Goal: Contribute content: Add original content to the website for others to see

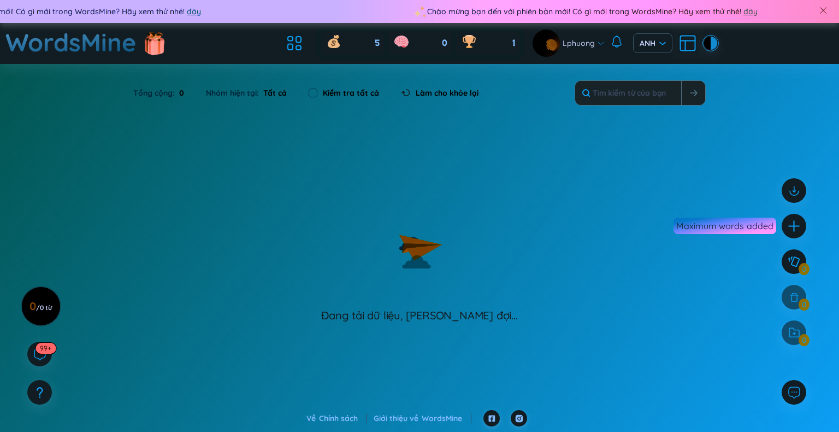
scroll to position [44, 0]
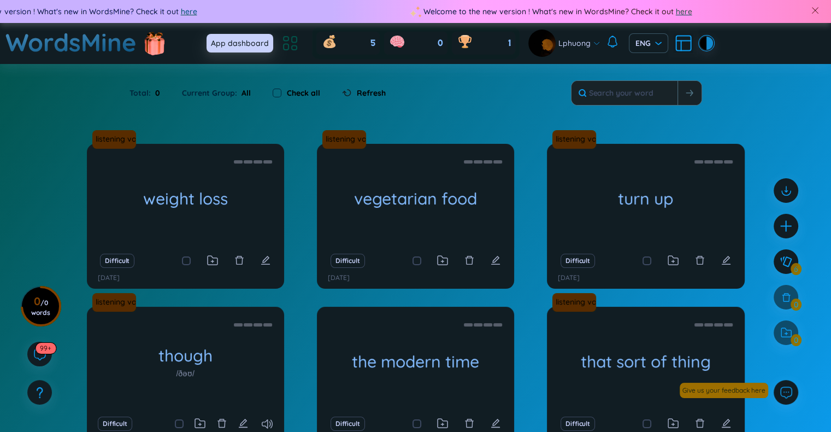
click at [297, 40] on icon at bounding box center [294, 40] width 5 height 6
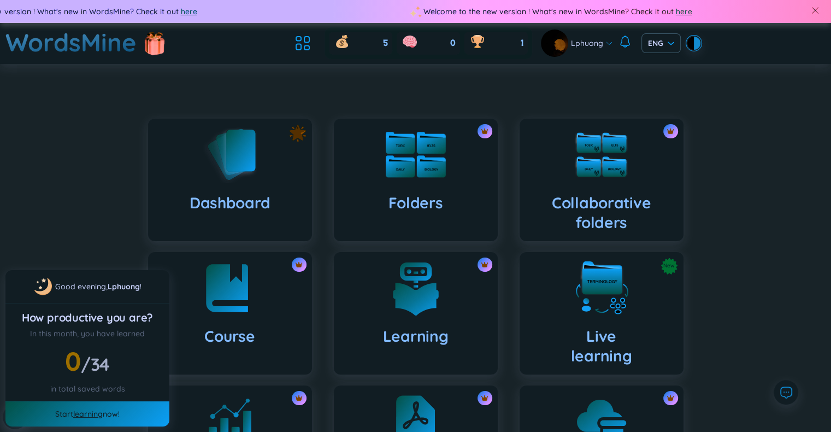
click at [418, 181] on div at bounding box center [415, 154] width 55 height 55
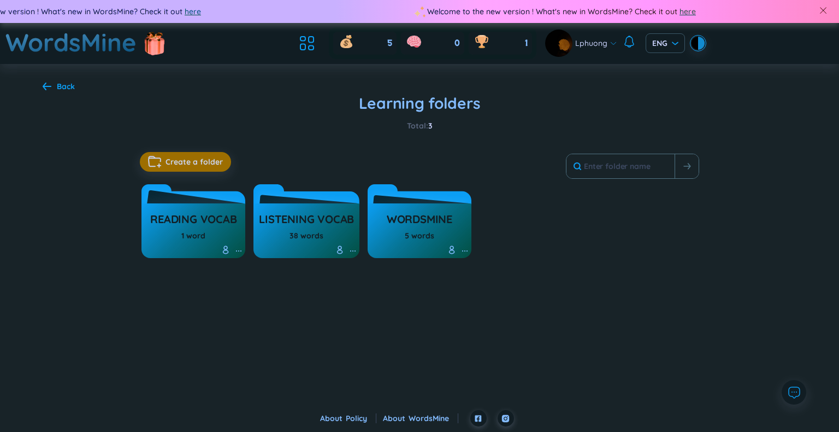
click at [196, 221] on h3 "Reading vocab" at bounding box center [193, 221] width 86 height 21
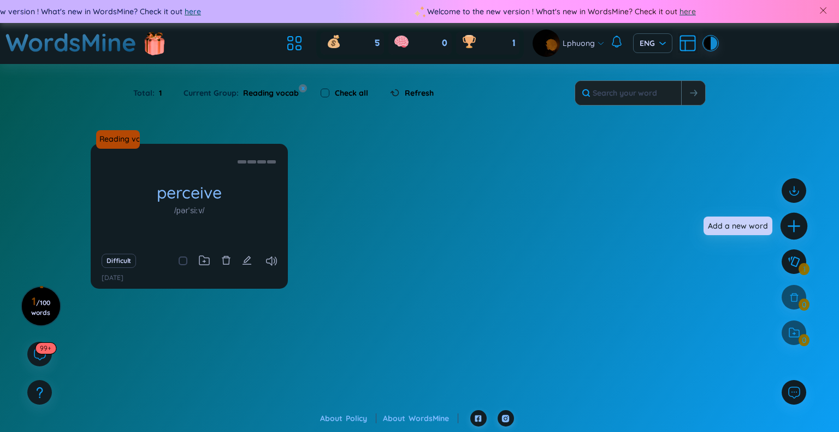
click at [794, 226] on icon "plus" at bounding box center [794, 225] width 12 height 1
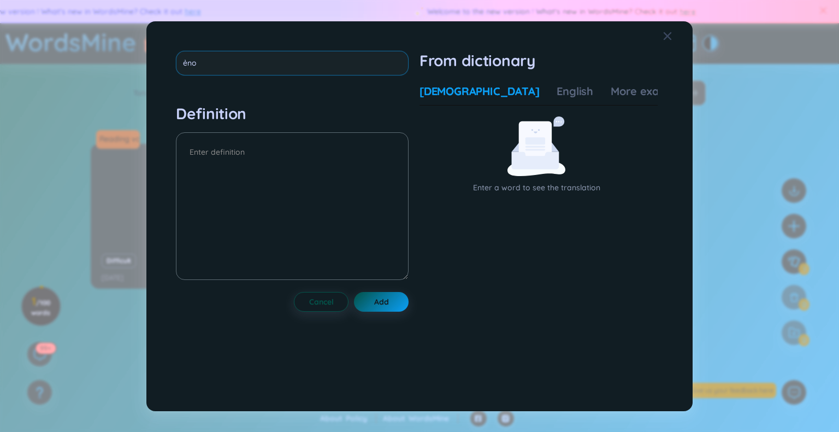
click at [296, 54] on input "ẻno" at bounding box center [292, 63] width 233 height 25
type input "ẻ"
type input "enrol"
click at [289, 151] on div "Definition" at bounding box center [292, 193] width 233 height 179
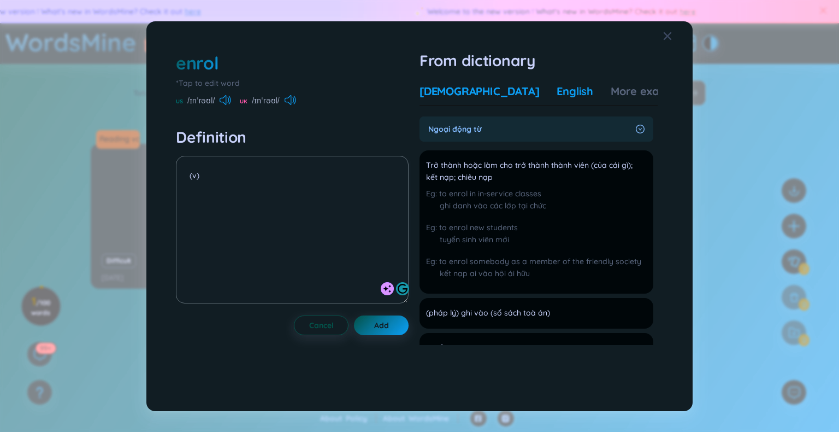
click at [557, 89] on div "English" at bounding box center [575, 91] width 37 height 15
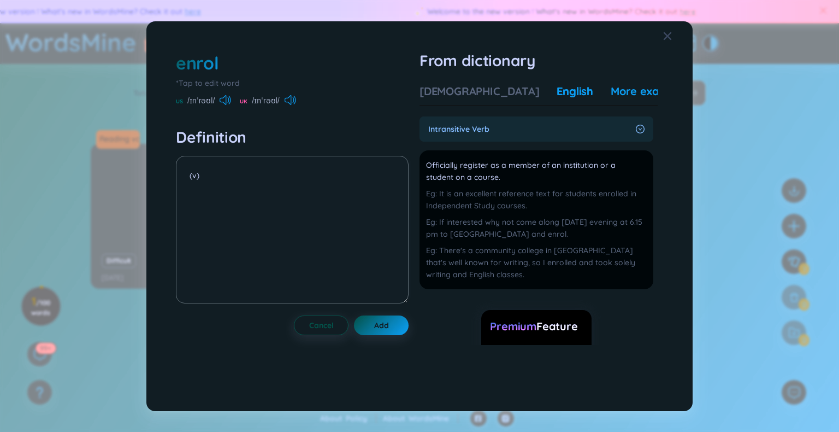
click at [611, 91] on div "More examples" at bounding box center [650, 91] width 79 height 15
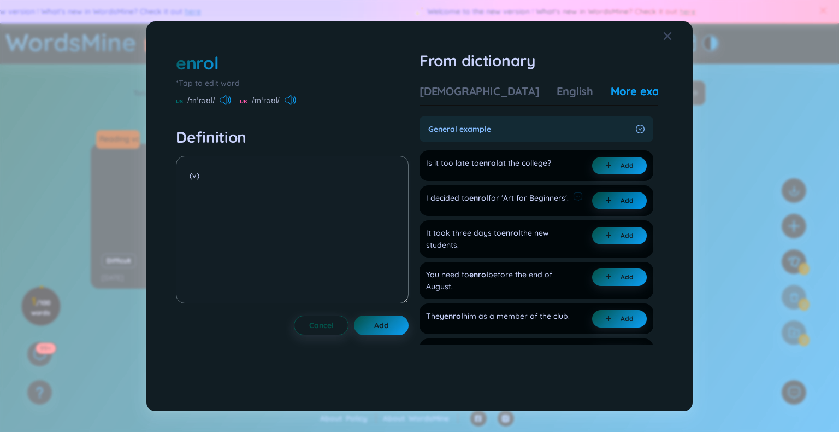
click at [600, 199] on button "Add" at bounding box center [619, 200] width 55 height 17
type textarea "(v) (undefined) Eg: I decided to enrol for 'Art for Beginners'."
type textarea "d)"
drag, startPoint x: 244, startPoint y: 188, endPoint x: 171, endPoint y: 191, distance: 72.7
click at [171, 191] on div "enrol *Tap to edit word US /ɪnˈrəʊl/ UK /ɪnˈrəʊl/ Definition (v) (v) (undefined…" at bounding box center [419, 215] width 498 height 341
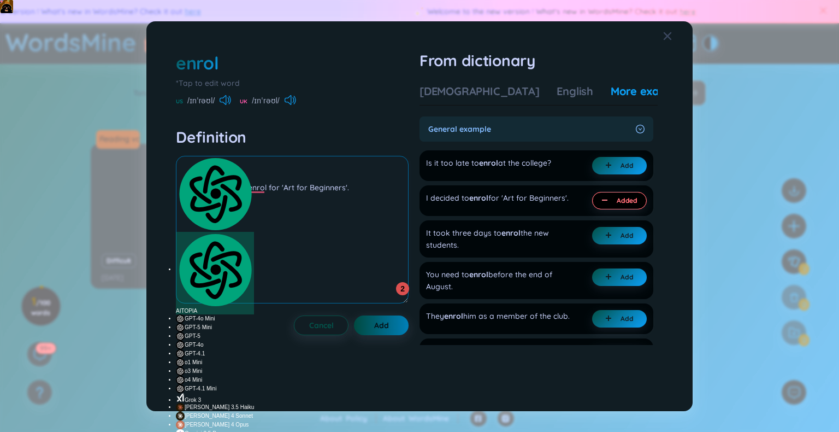
type textarea "(v) Eg: I decided to enrol for 'Art for Beginners'."
click at [392, 334] on button "Add" at bounding box center [381, 325] width 55 height 20
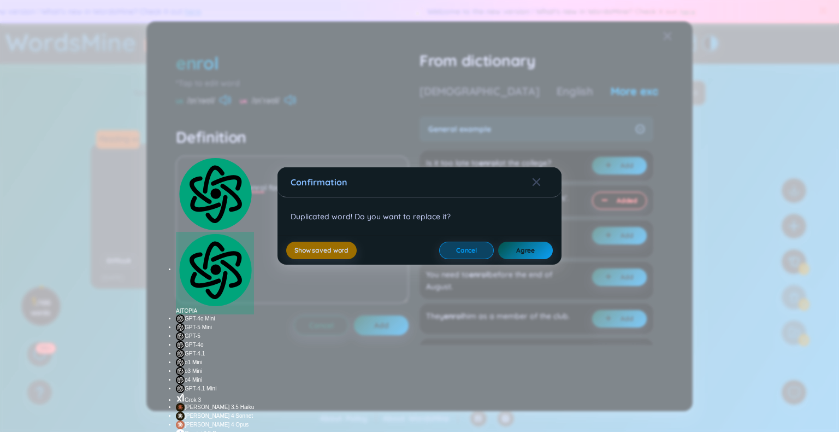
click at [473, 248] on span "Cancel" at bounding box center [466, 250] width 21 height 9
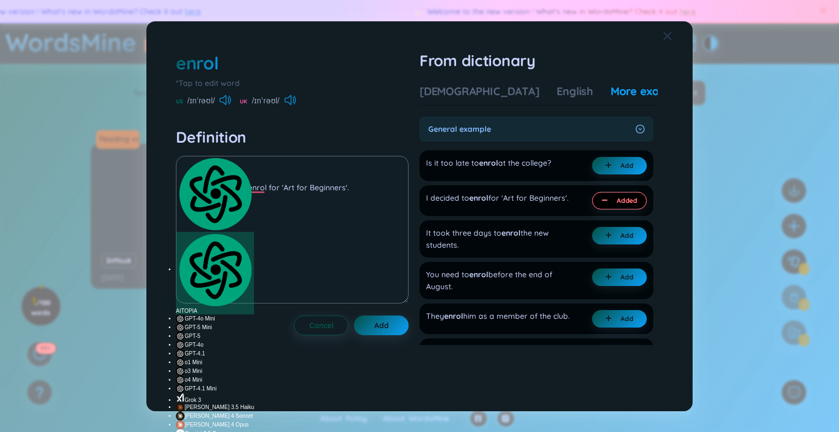
click at [669, 38] on icon "Close" at bounding box center [668, 36] width 8 height 8
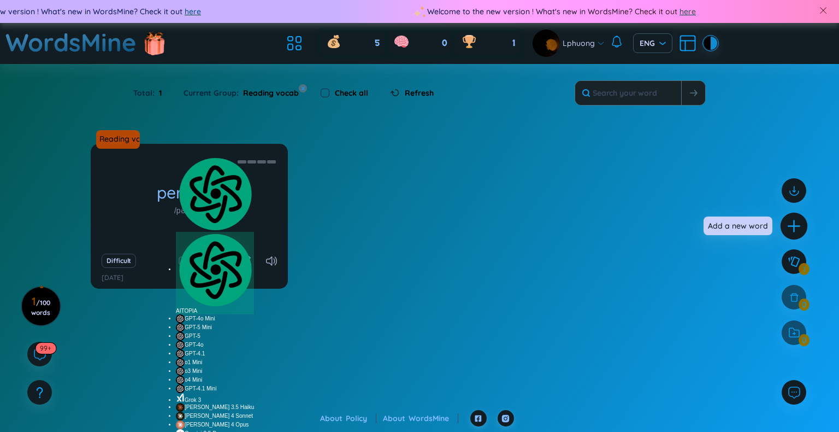
click at [798, 220] on icon "plus" at bounding box center [794, 226] width 15 height 15
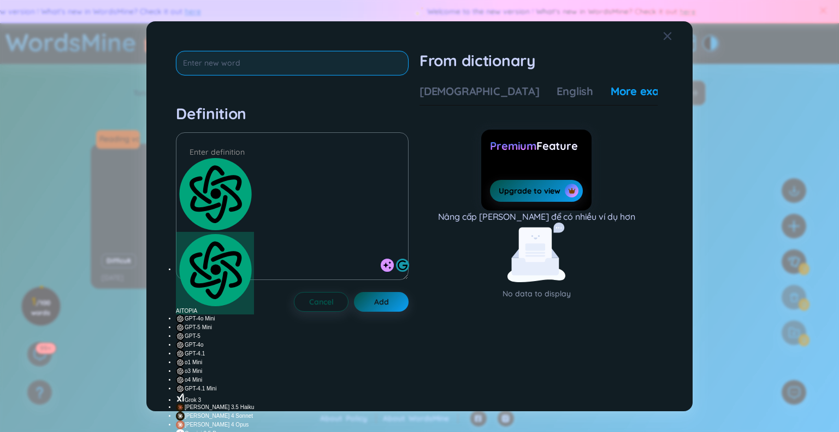
click at [331, 67] on input "text" at bounding box center [292, 63] width 233 height 25
paste input "[MEDICAL_DATA]"
type input "[MEDICAL_DATA]"
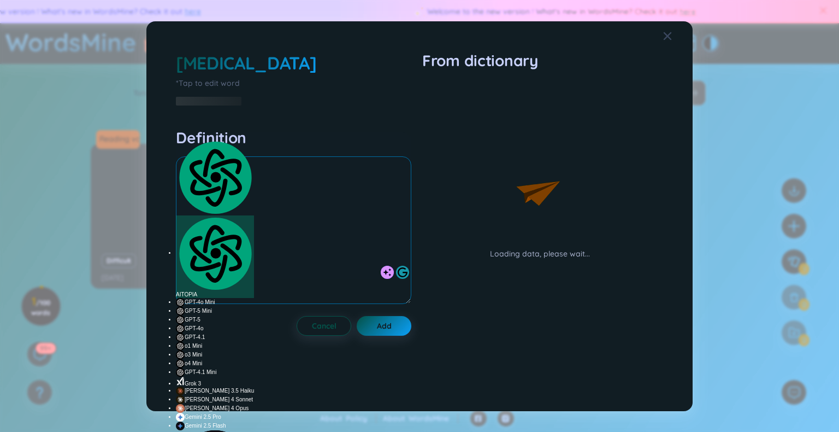
click at [379, 156] on div at bounding box center [293, 231] width 235 height 151
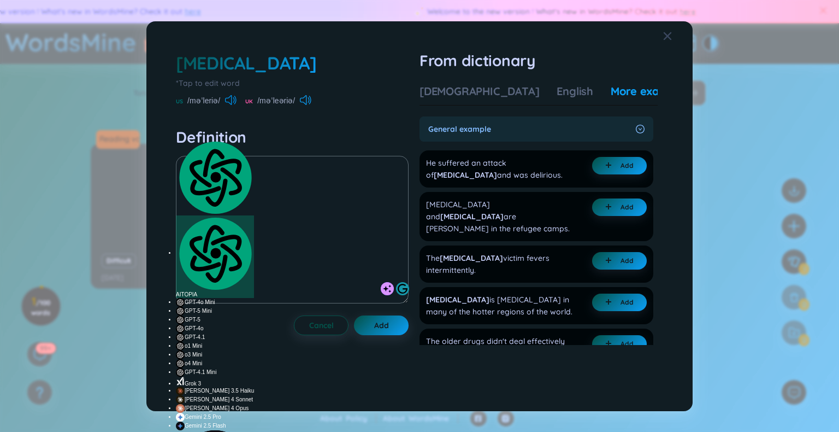
click at [235, 101] on icon at bounding box center [230, 100] width 11 height 10
click at [306, 100] on icon at bounding box center [303, 100] width 7 height 10
click at [456, 91] on div "[DEMOGRAPHIC_DATA]" at bounding box center [480, 91] width 120 height 15
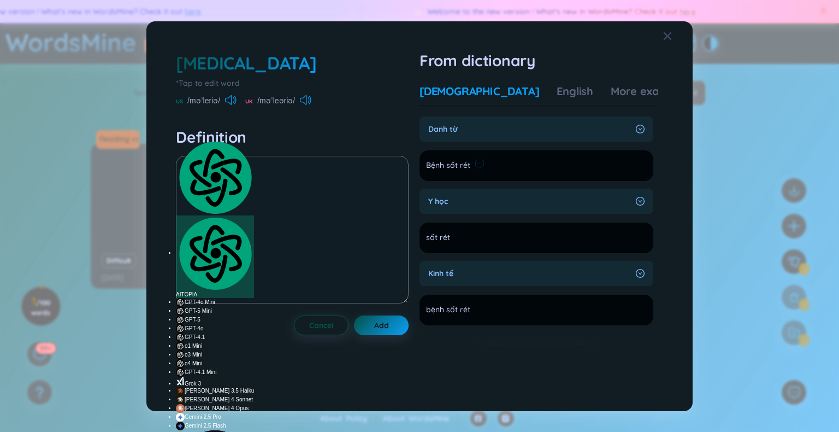
click at [519, 172] on li "Bệnh sốt rét Add" at bounding box center [537, 165] width 234 height 31
click at [450, 164] on span "Bệnh sốt rét" at bounding box center [448, 165] width 44 height 13
copy section "Bệnh sốt rét Add"
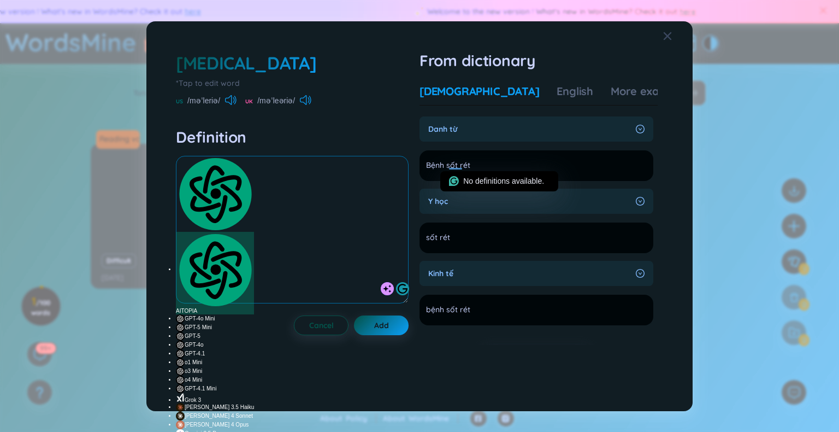
click at [318, 174] on html "Welcome to the new version ! What's new in WordsMine? Check it out here Welcome…" at bounding box center [419, 216] width 839 height 432
paste textarea "Bệnh sốt rét"
click at [198, 178] on textarea "(n)Bệnh sốt rét" at bounding box center [292, 230] width 233 height 148
click at [557, 93] on div "English" at bounding box center [575, 91] width 37 height 15
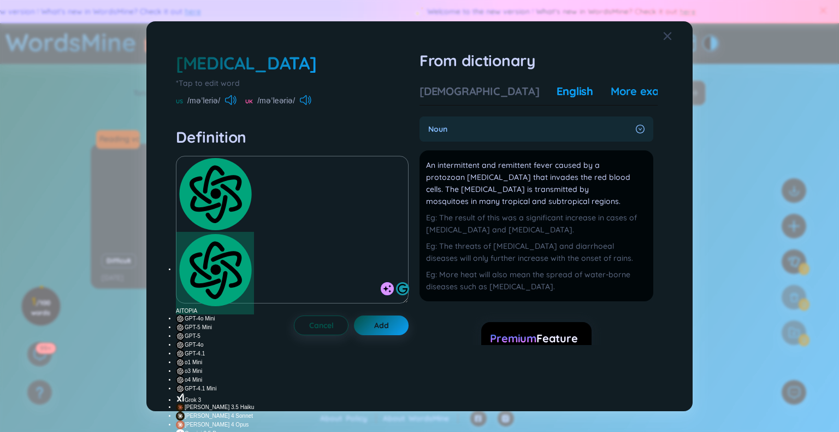
click at [611, 93] on div "More examples" at bounding box center [650, 91] width 79 height 15
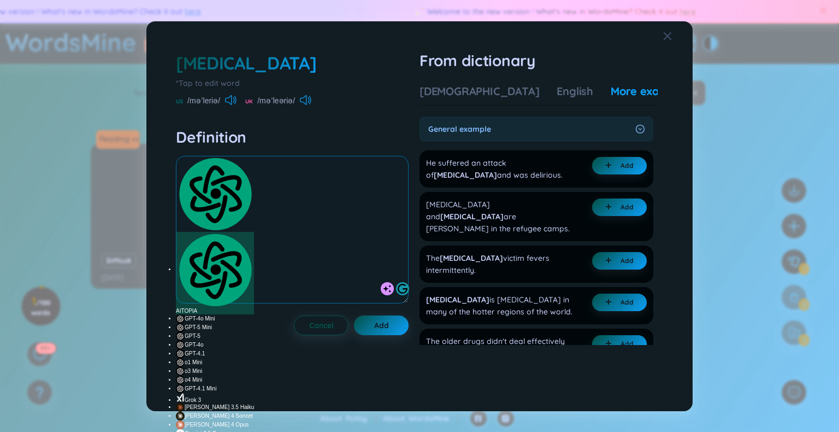
click at [380, 180] on textarea "(n) Bệnh sốt rét" at bounding box center [292, 230] width 233 height 148
click at [613, 298] on span "plus" at bounding box center [610, 302] width 11 height 8
drag, startPoint x: 244, startPoint y: 191, endPoint x: 187, endPoint y: 187, distance: 56.9
click at [187, 187] on textarea "(n) Bệnh sốt rét (undefined) Eg: [GEOGRAPHIC_DATA] is [MEDICAL_DATA] in many of…" at bounding box center [292, 230] width 233 height 148
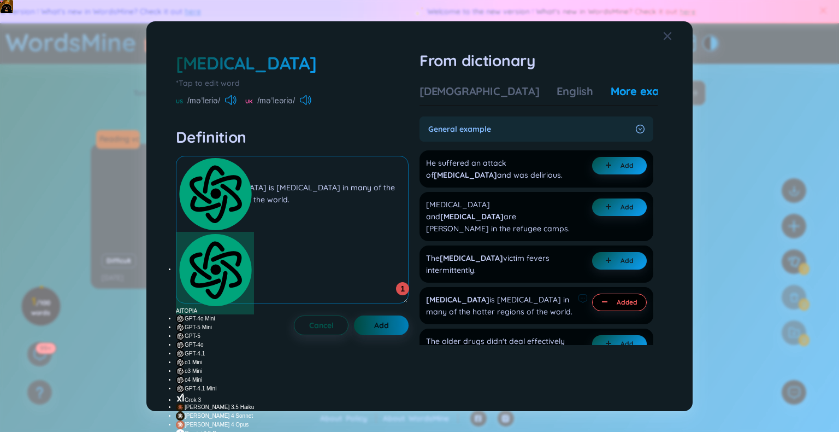
type textarea "(n) Bệnh sốt rét Eg: [MEDICAL_DATA] is [MEDICAL_DATA] in many of the hotter reg…"
click at [395, 325] on button "Add" at bounding box center [381, 325] width 55 height 20
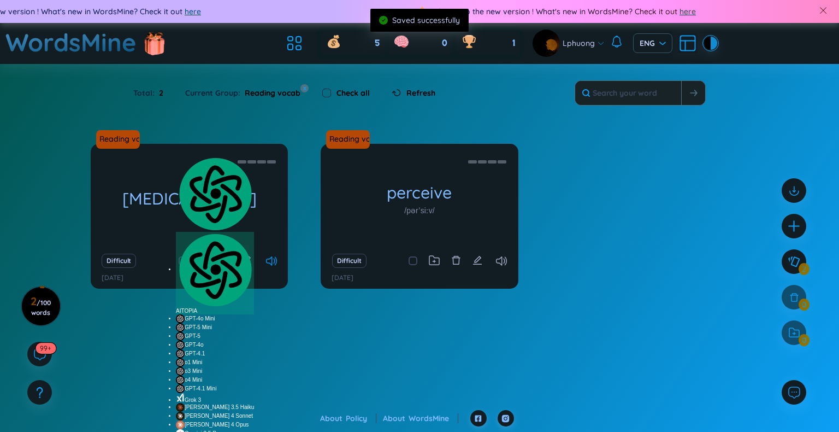
click at [272, 264] on icon at bounding box center [271, 260] width 11 height 9
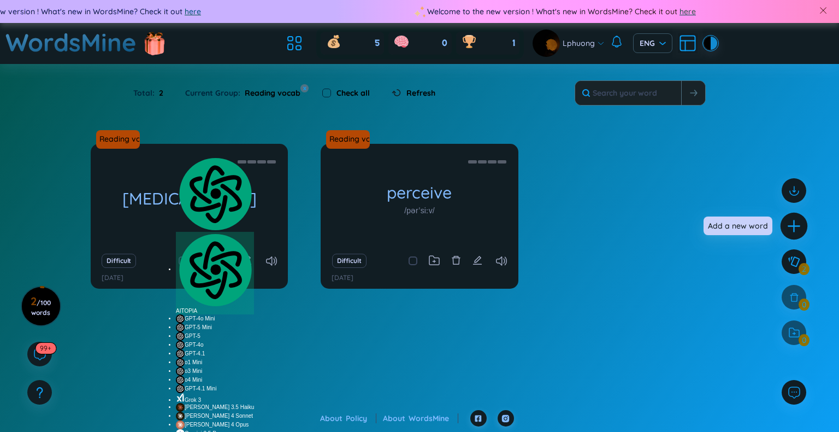
click at [791, 217] on div at bounding box center [794, 226] width 27 height 27
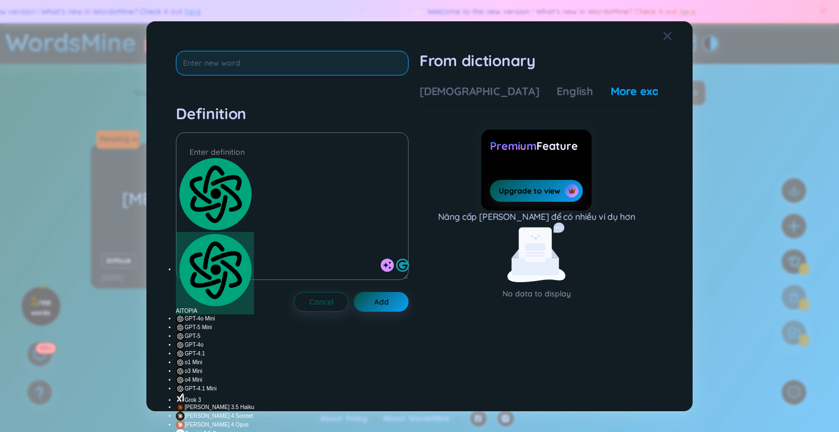
click at [312, 60] on input "text" at bounding box center [292, 63] width 233 height 25
paste input "[MEDICAL_DATA]"
type input "[MEDICAL_DATA]"
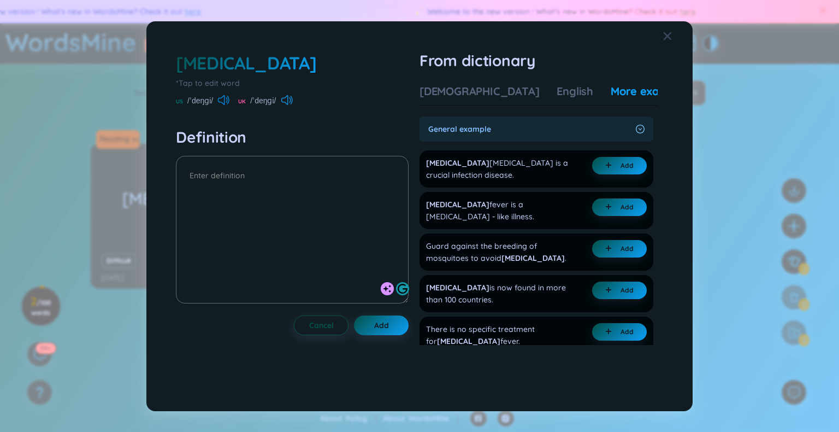
click at [229, 101] on icon at bounding box center [223, 100] width 11 height 10
click at [292, 102] on icon at bounding box center [291, 100] width 2 height 8
click at [262, 60] on div "[MEDICAL_DATA]" at bounding box center [292, 63] width 233 height 24
click at [238, 62] on div "[MEDICAL_DATA]" at bounding box center [246, 63] width 141 height 24
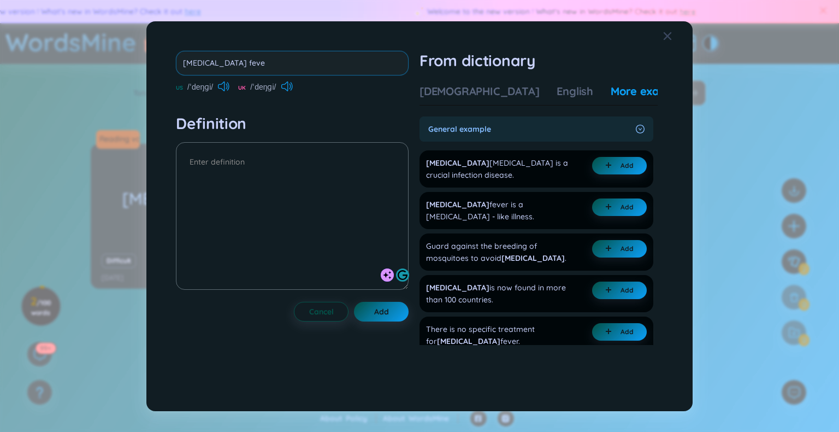
type input "[MEDICAL_DATA]"
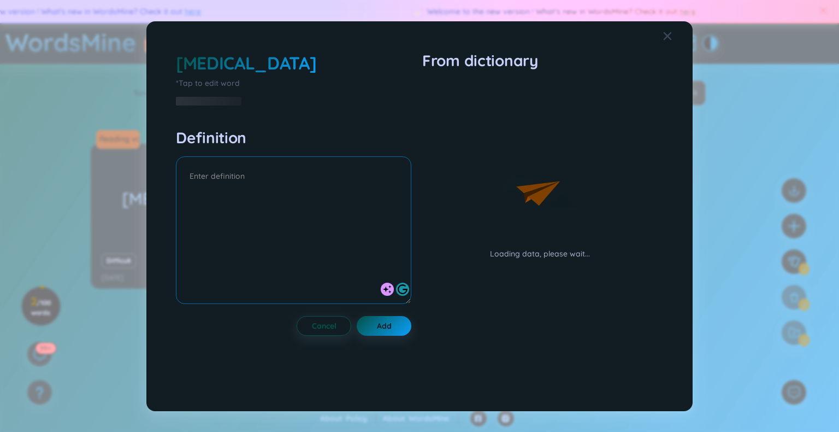
click at [293, 156] on div at bounding box center [293, 231] width 235 height 151
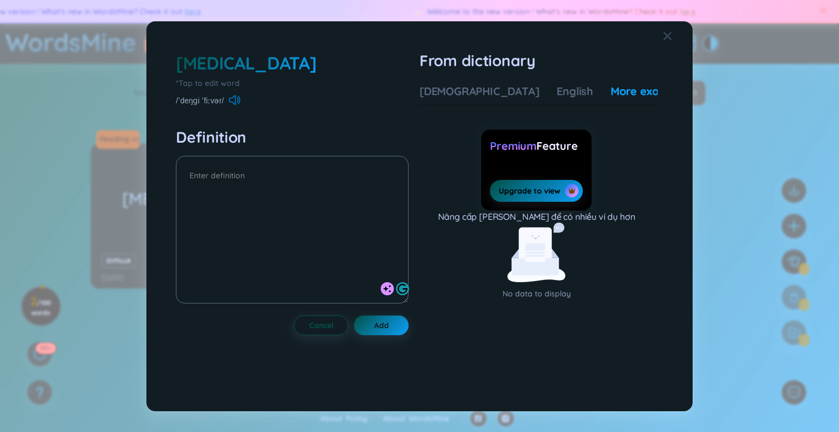
click at [235, 97] on icon at bounding box center [234, 100] width 11 height 10
click at [455, 92] on div "[DEMOGRAPHIC_DATA]" at bounding box center [480, 91] width 120 height 15
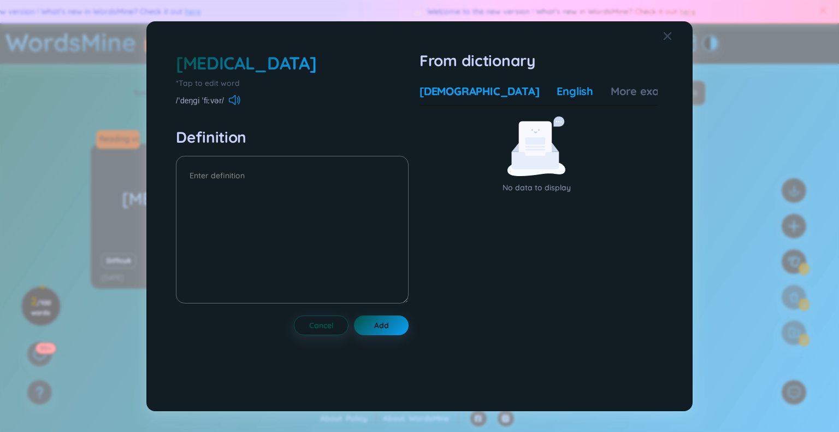
click at [557, 96] on div "English" at bounding box center [575, 91] width 37 height 15
click at [284, 68] on div "[MEDICAL_DATA]" at bounding box center [246, 63] width 141 height 24
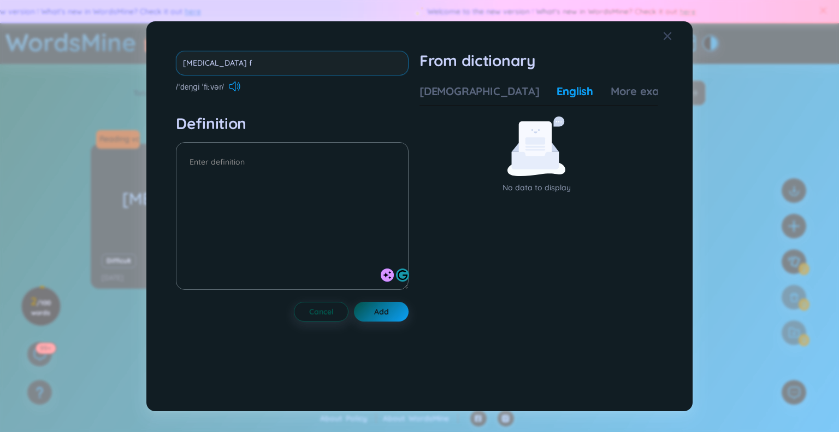
type input "[MEDICAL_DATA]"
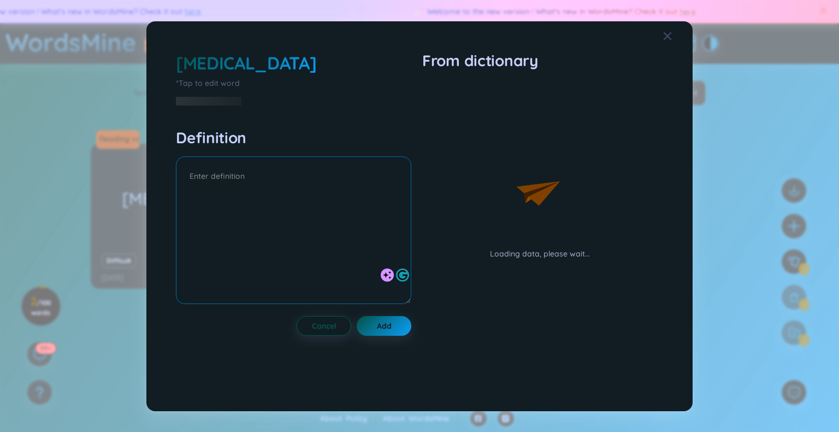
click at [275, 157] on textarea at bounding box center [293, 230] width 235 height 148
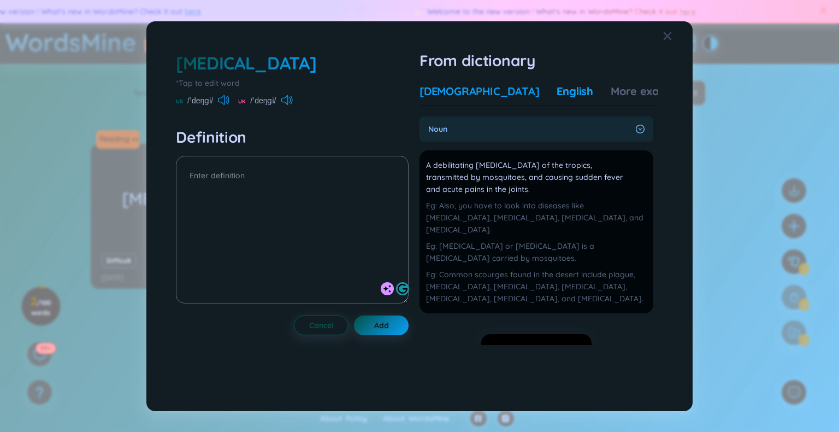
click at [459, 86] on div "[DEMOGRAPHIC_DATA]" at bounding box center [480, 91] width 120 height 15
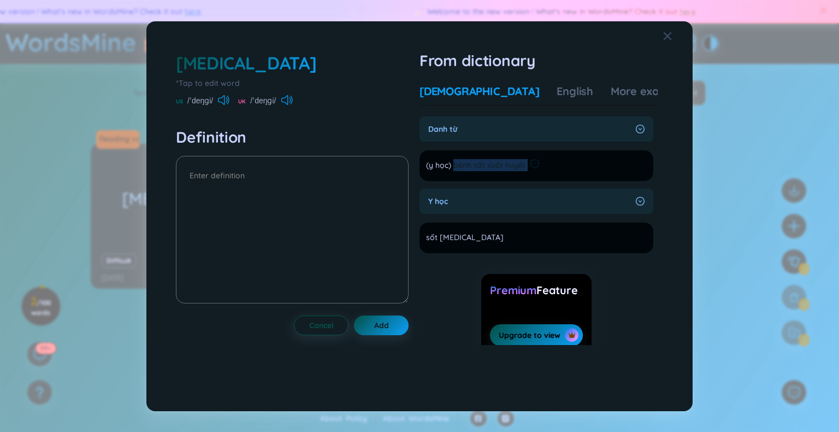
drag, startPoint x: 457, startPoint y: 163, endPoint x: 529, endPoint y: 166, distance: 72.2
click at [529, 166] on div "(y học) bệnh sốt xuất huyết" at bounding box center [483, 165] width 114 height 13
copy section "bệnh sốt xuất huyết Add"
click at [293, 175] on textarea at bounding box center [292, 230] width 233 height 148
paste textarea "bệnh sốt xuất huyết"
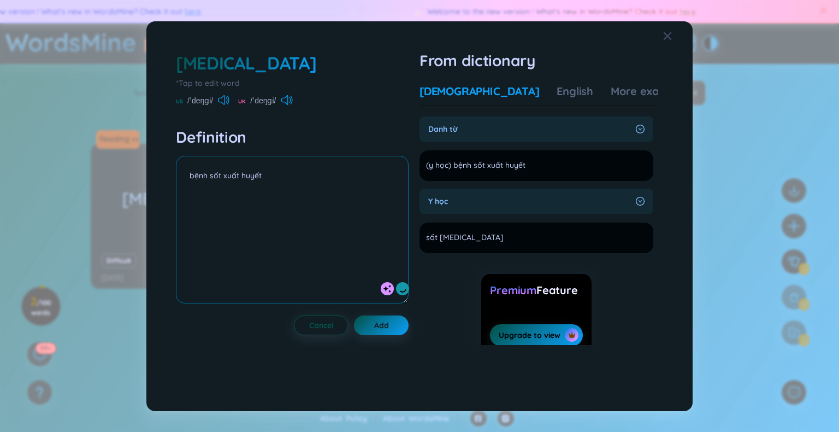
click at [190, 176] on textarea "bệnh sốt xuất huyết" at bounding box center [292, 230] width 233 height 148
click at [295, 180] on textarea "(n) bệnh sốt xuất huyết" at bounding box center [292, 230] width 233 height 148
click at [286, 193] on textarea "(n) bệnh sốt xuất huyết" at bounding box center [292, 230] width 233 height 148
type textarea "(n) bệnh sốt xuất huyết => [MEDICAL_DATA]"
click at [396, 326] on button "Add" at bounding box center [381, 325] width 55 height 20
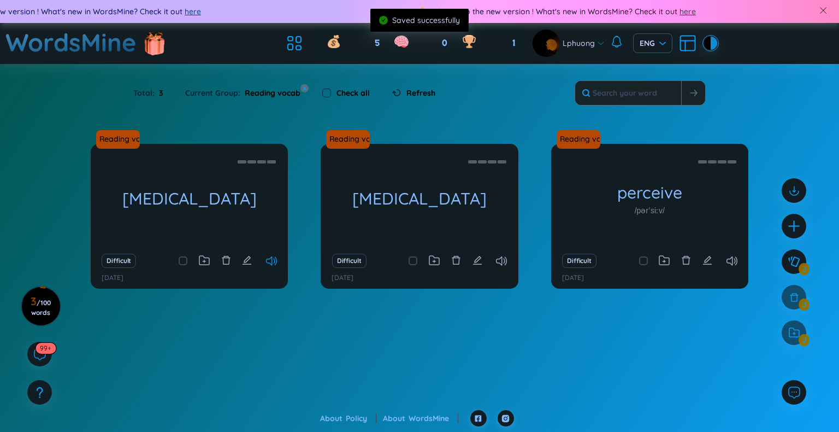
click at [273, 264] on icon at bounding box center [271, 260] width 11 height 9
click at [247, 260] on icon "edit" at bounding box center [247, 260] width 9 height 9
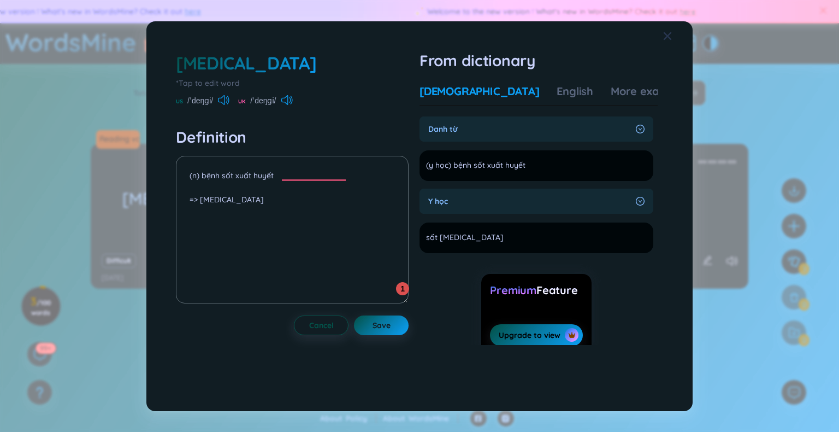
click at [665, 32] on icon "Close" at bounding box center [667, 36] width 9 height 9
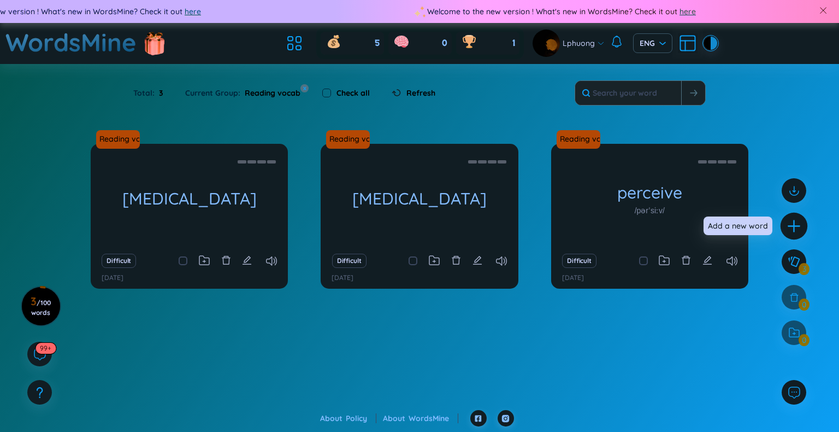
click at [795, 233] on div at bounding box center [794, 226] width 27 height 27
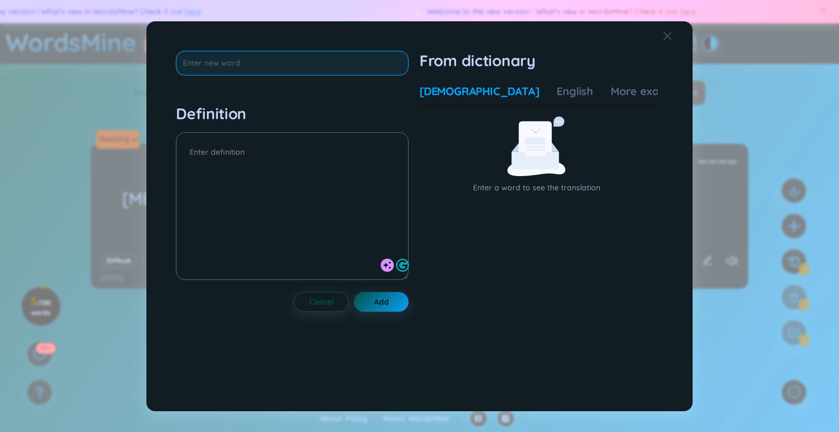
click at [332, 68] on input "text" at bounding box center [292, 63] width 233 height 25
type input "favour"
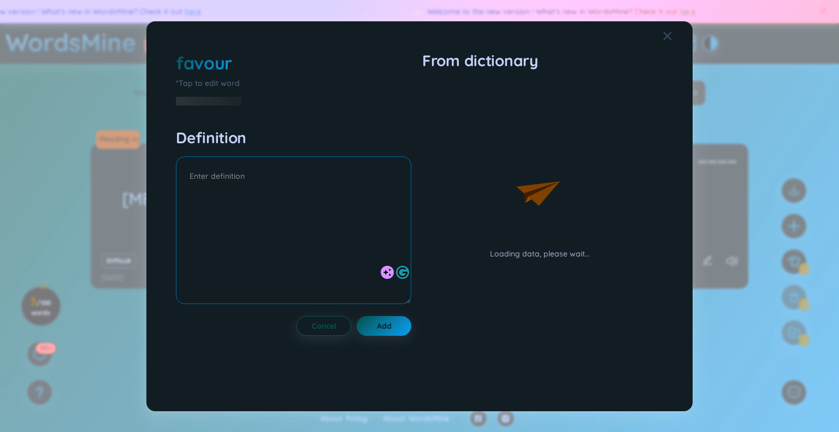
click at [305, 156] on div at bounding box center [293, 231] width 235 height 151
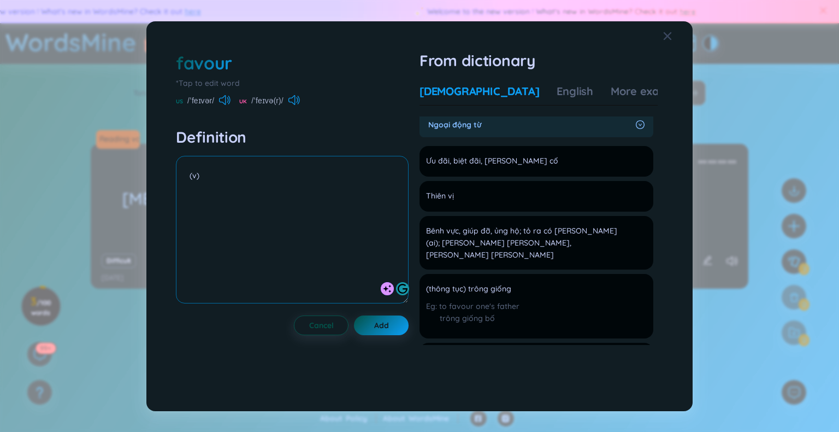
scroll to position [686, 0]
click at [450, 189] on span "Thiên vị" at bounding box center [440, 195] width 28 height 13
copy li "Thiên vị Add"
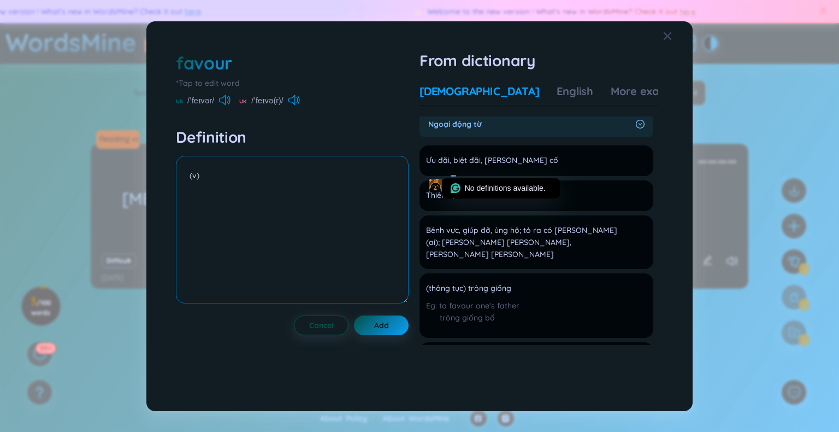
click at [330, 177] on textarea "(v)" at bounding box center [292, 230] width 233 height 148
paste textarea "Thiên vị"
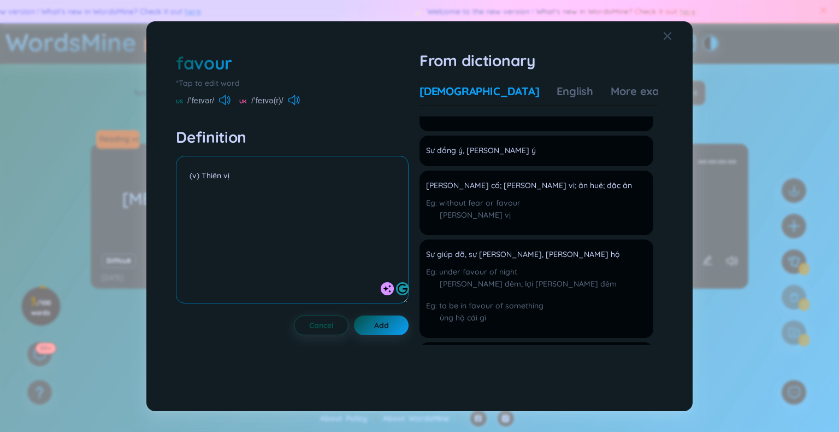
scroll to position [151, 0]
click at [276, 178] on textarea "(v) Thiên vị" at bounding box center [292, 230] width 233 height 148
click at [282, 197] on textarea "(v) Thiên vị, nghiêng về" at bounding box center [292, 230] width 233 height 148
type textarea "(v) Thiên vị, nghiêng về favour .... over ..."
click at [611, 90] on div "More examples" at bounding box center [650, 91] width 79 height 15
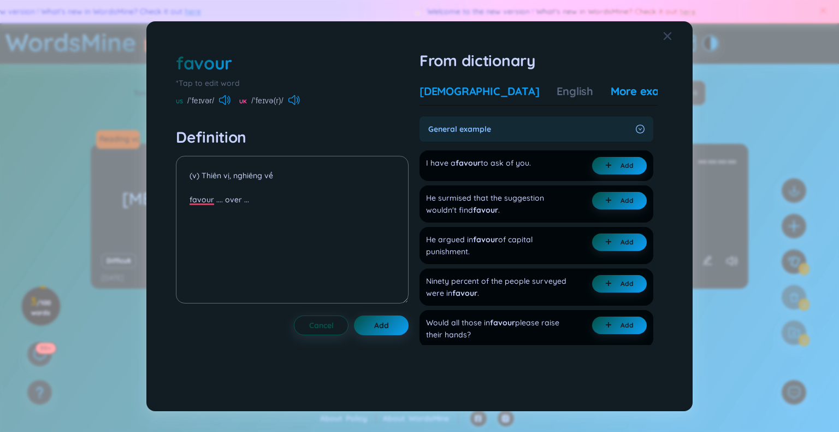
click at [471, 91] on div "[DEMOGRAPHIC_DATA]" at bounding box center [480, 91] width 120 height 15
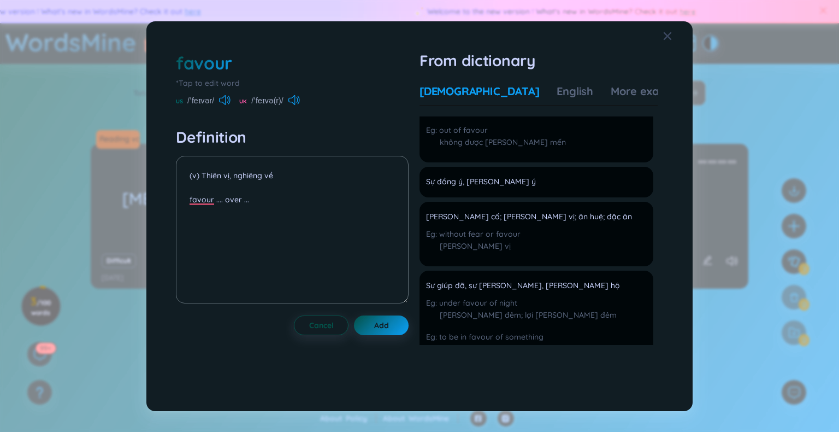
scroll to position [211, 0]
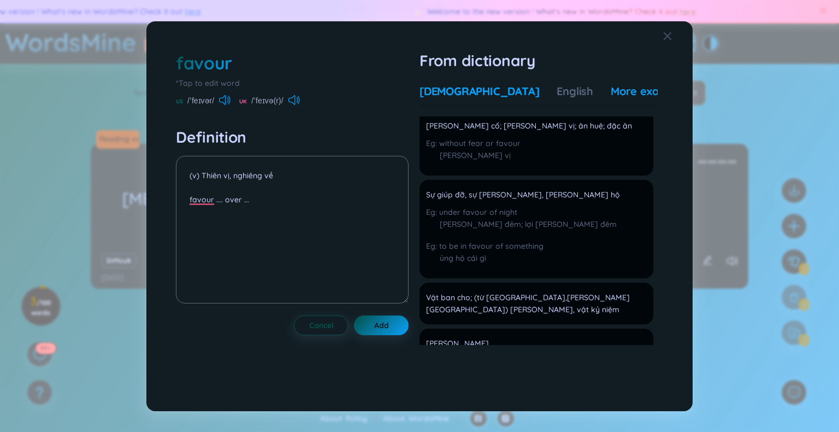
click at [621, 90] on div "More examples" at bounding box center [650, 91] width 79 height 15
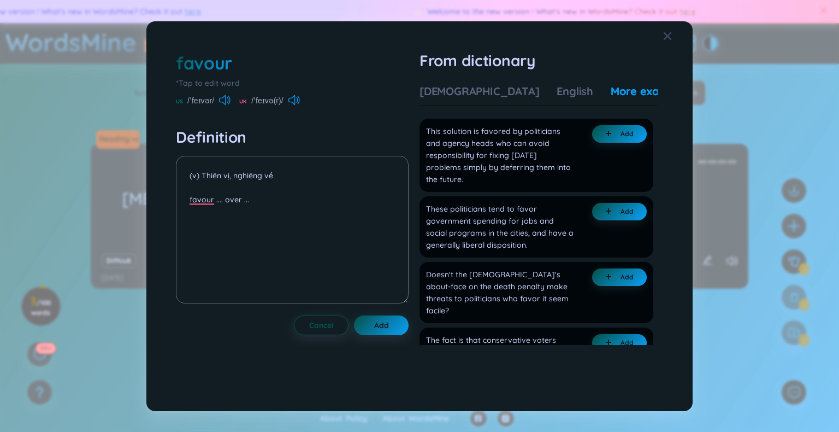
scroll to position [2335, 0]
click at [389, 327] on span "Add" at bounding box center [381, 325] width 15 height 11
click at [369, 328] on icon "loading" at bounding box center [369, 324] width 8 height 8
click at [663, 36] on icon "Close" at bounding box center [667, 36] width 9 height 9
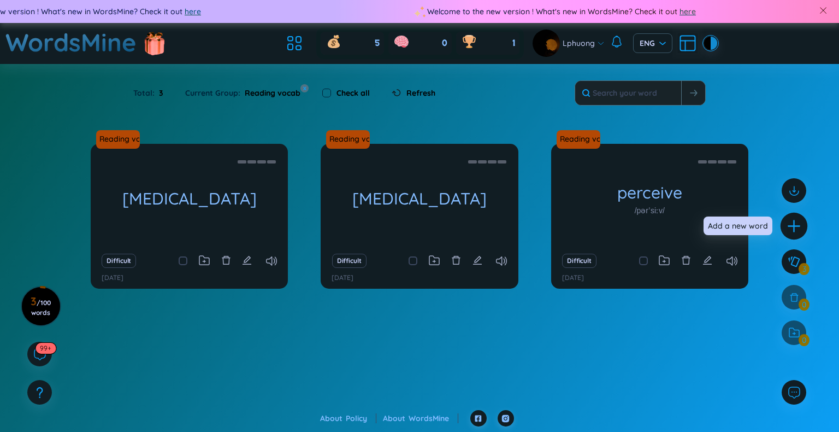
click at [793, 221] on icon "plus" at bounding box center [794, 226] width 15 height 15
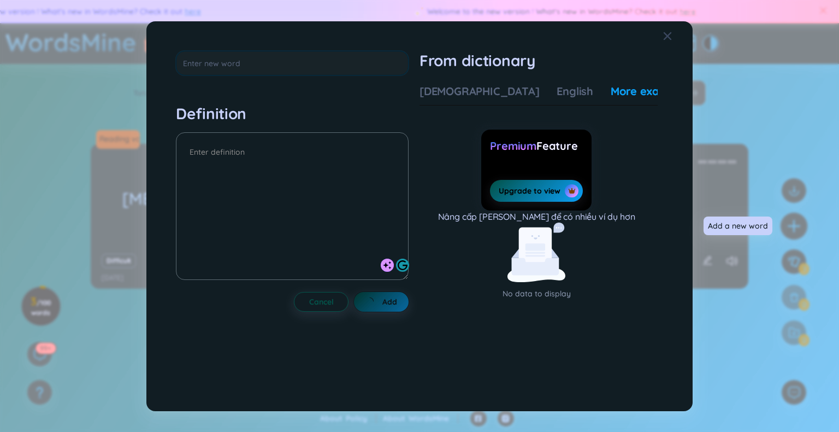
scroll to position [0, 0]
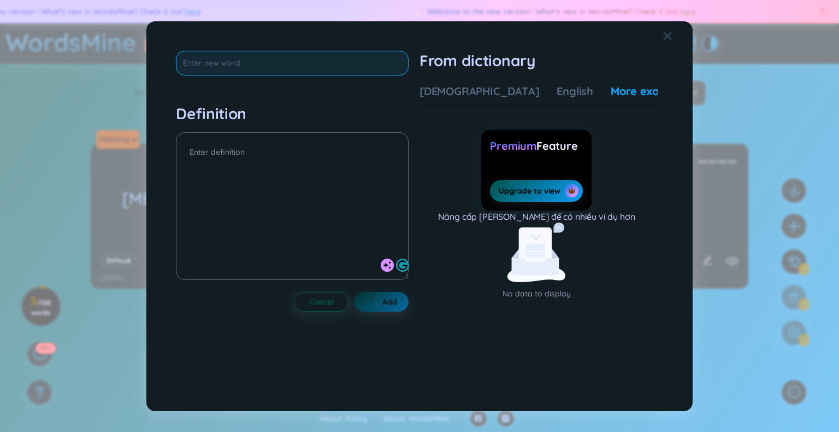
click at [323, 62] on input "text" at bounding box center [292, 63] width 233 height 25
paste input "Favouristism"
click at [213, 62] on input "Favouristism" at bounding box center [292, 63] width 233 height 25
type input "Favouritism"
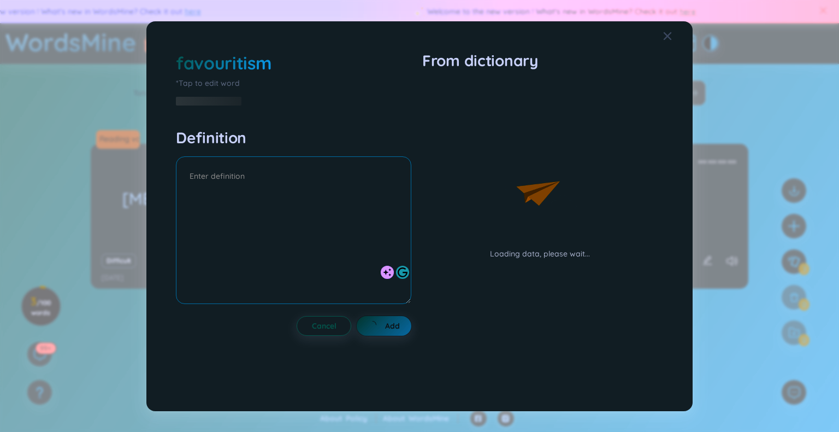
click at [306, 156] on div at bounding box center [293, 231] width 235 height 151
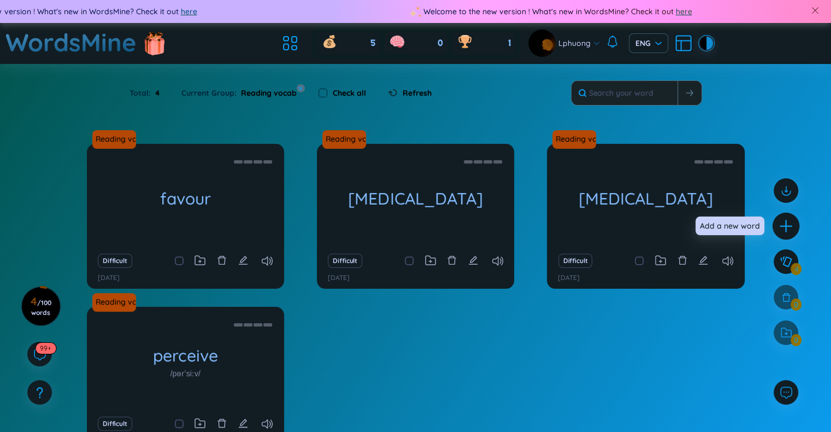
click at [785, 228] on icon "plus" at bounding box center [786, 226] width 15 height 15
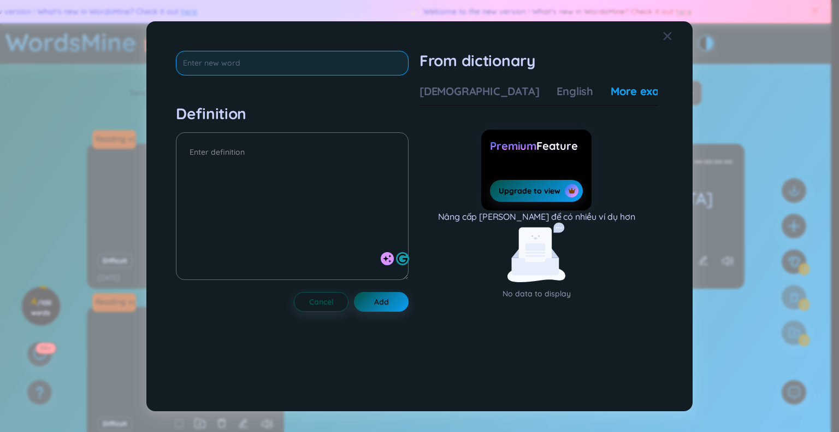
click at [327, 59] on input "text" at bounding box center [292, 63] width 233 height 25
paste input "Favouristism"
click at [214, 59] on input "Favouristism" at bounding box center [292, 63] width 233 height 25
type input "Favouritism"
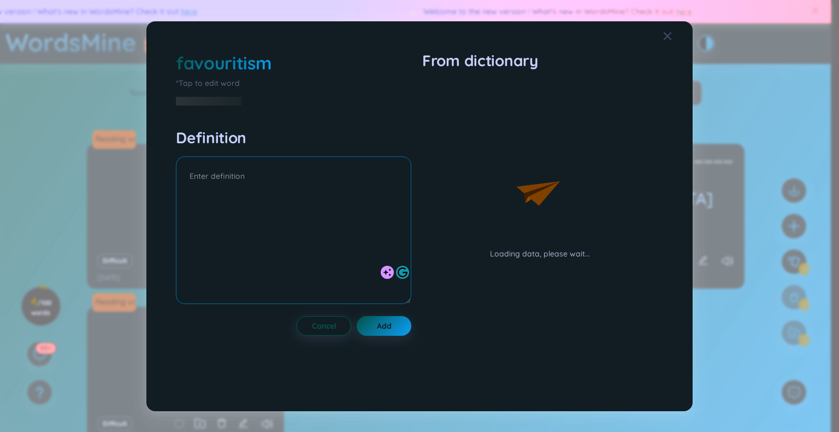
click at [290, 156] on div at bounding box center [293, 231] width 235 height 151
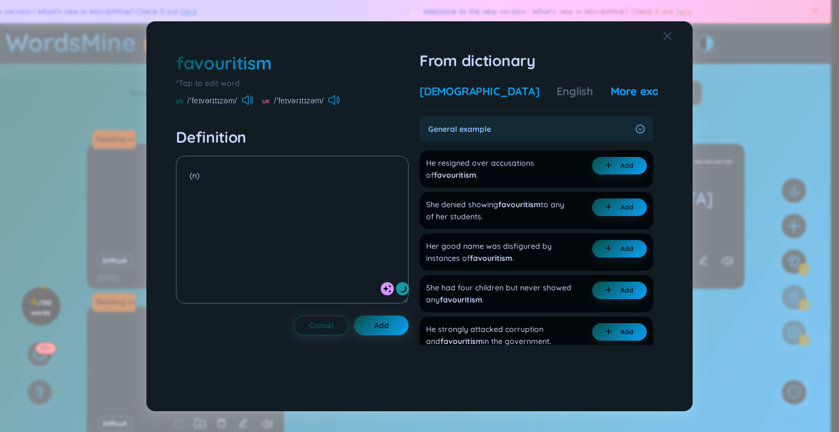
click at [465, 91] on div "[DEMOGRAPHIC_DATA]" at bounding box center [480, 91] width 120 height 15
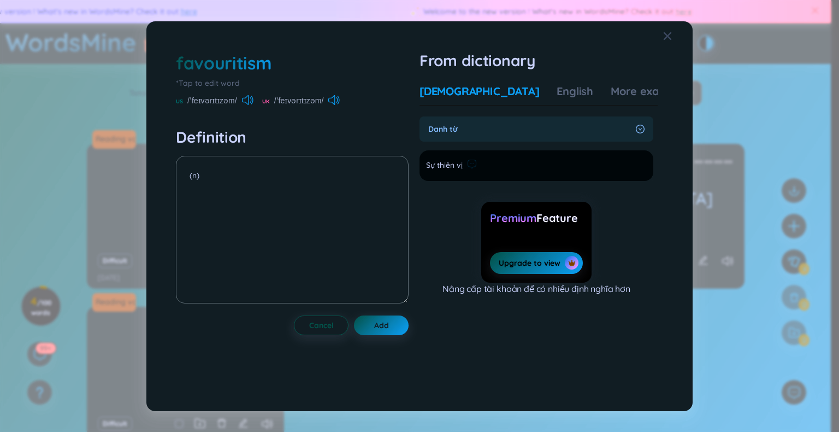
click at [458, 164] on span "Sự thiên vị" at bounding box center [444, 165] width 37 height 13
copy li "Sự thiên vị Add"
click at [308, 174] on textarea "(n)" at bounding box center [292, 230] width 233 height 148
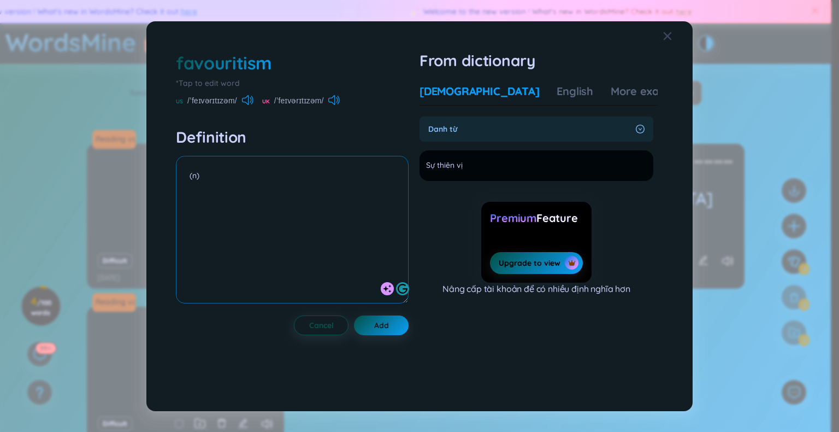
paste textarea "Sự thiên vị"
click at [618, 93] on div "More examples" at bounding box center [650, 91] width 79 height 15
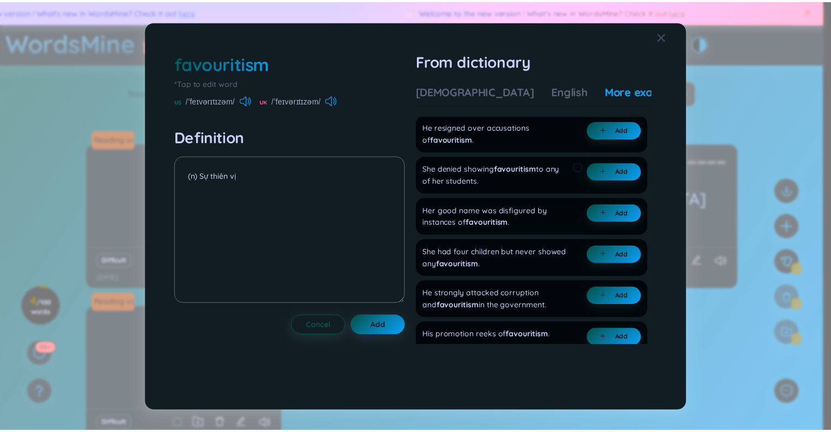
scroll to position [37, 0]
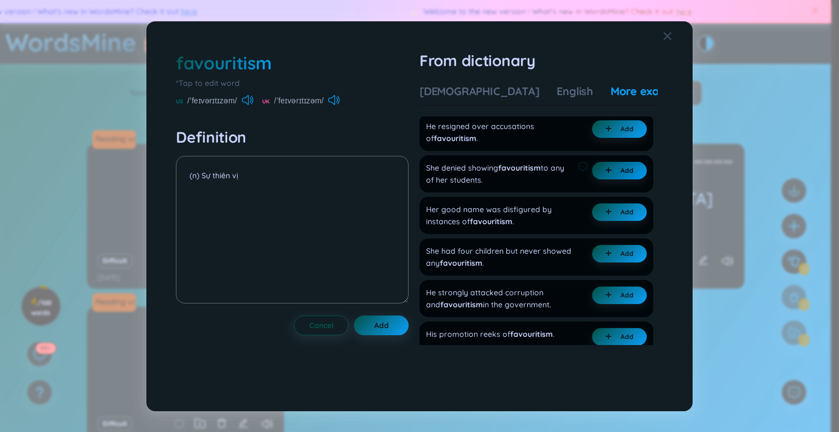
click at [610, 177] on button "Add" at bounding box center [619, 170] width 55 height 17
drag, startPoint x: 251, startPoint y: 187, endPoint x: 173, endPoint y: 187, distance: 78.1
click at [173, 187] on div "favouritism *Tap to edit word US /ˈfeɪvərɪtɪzəm/ UK /ˈfeɪvərɪtɪzəm/ Definition …" at bounding box center [419, 215] width 498 height 341
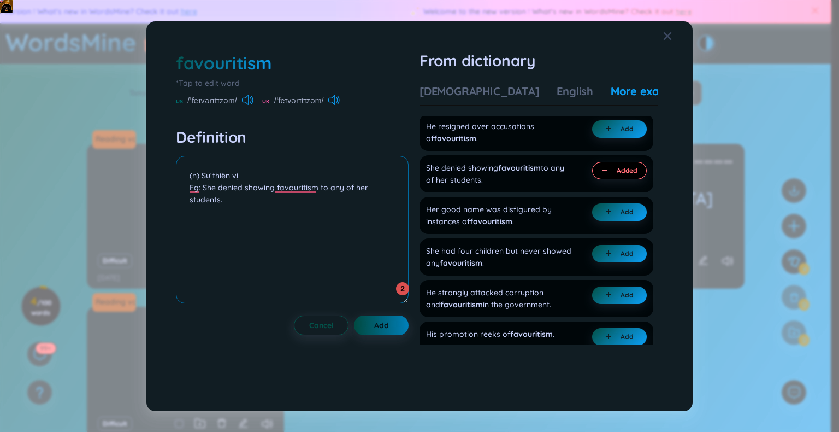
type textarea "(n) Sự thiên vị Eg: She denied showing favouritism to any of her students."
click at [380, 322] on span "Add" at bounding box center [381, 325] width 15 height 11
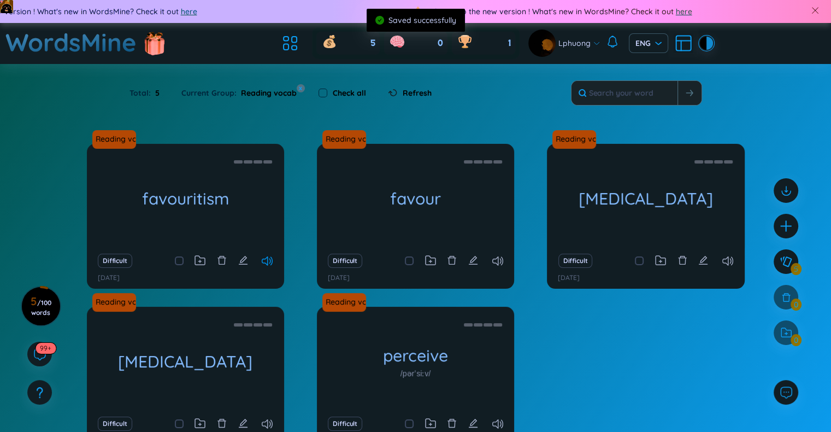
click at [267, 261] on icon at bounding box center [267, 260] width 11 height 9
